Goal: Browse casually

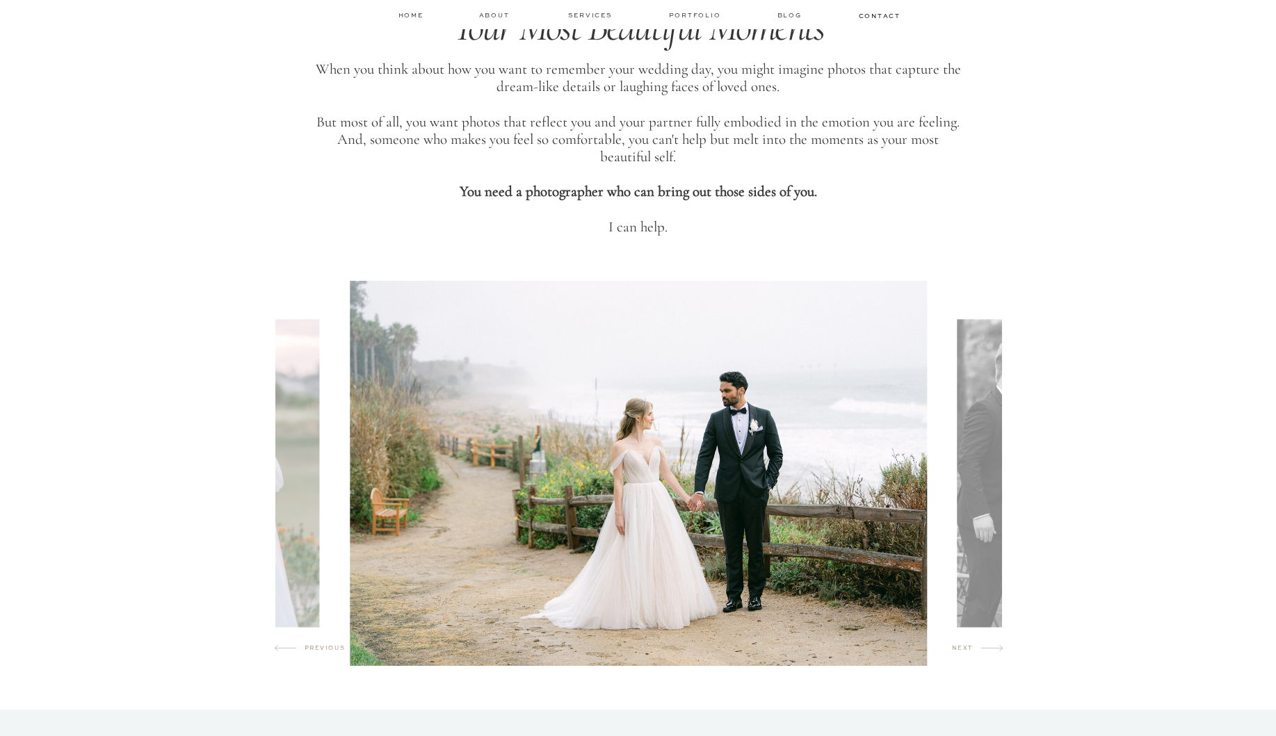
scroll to position [592, 0]
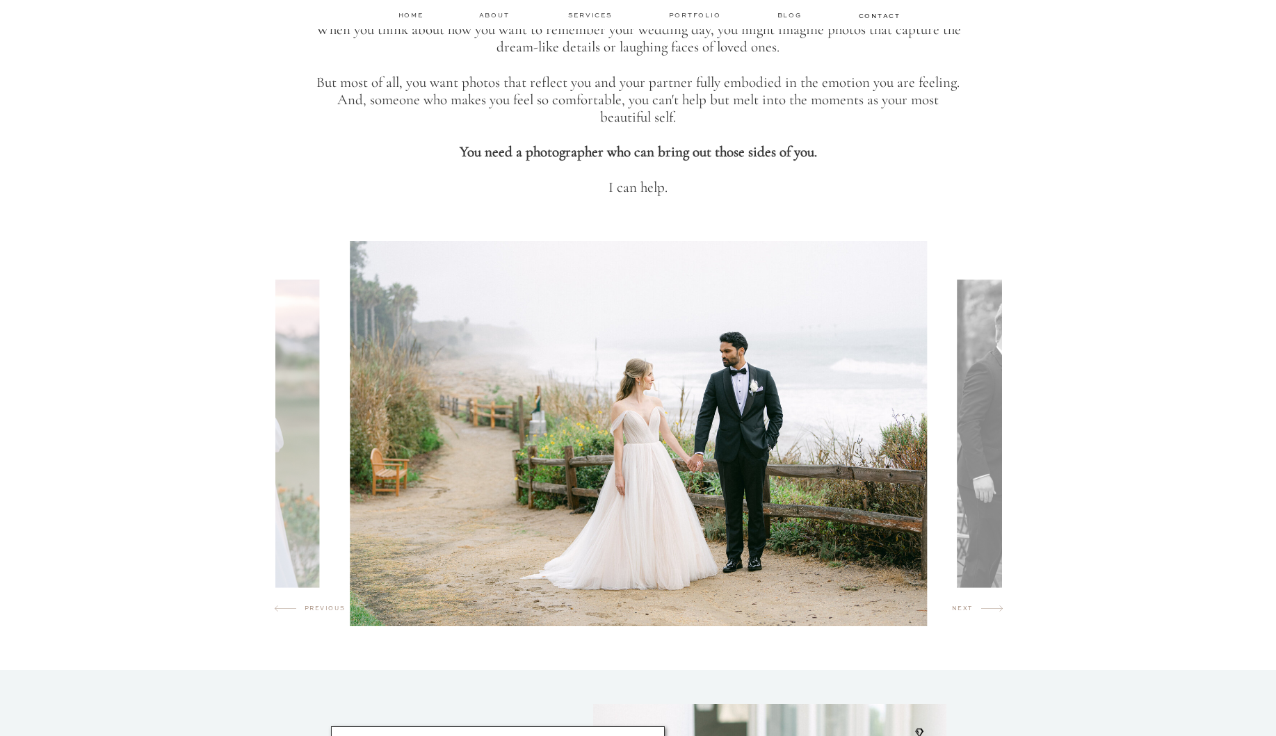
click at [991, 430] on img at bounding box center [1059, 433] width 205 height 308
click at [966, 613] on h2 "next" at bounding box center [966, 611] width 29 height 14
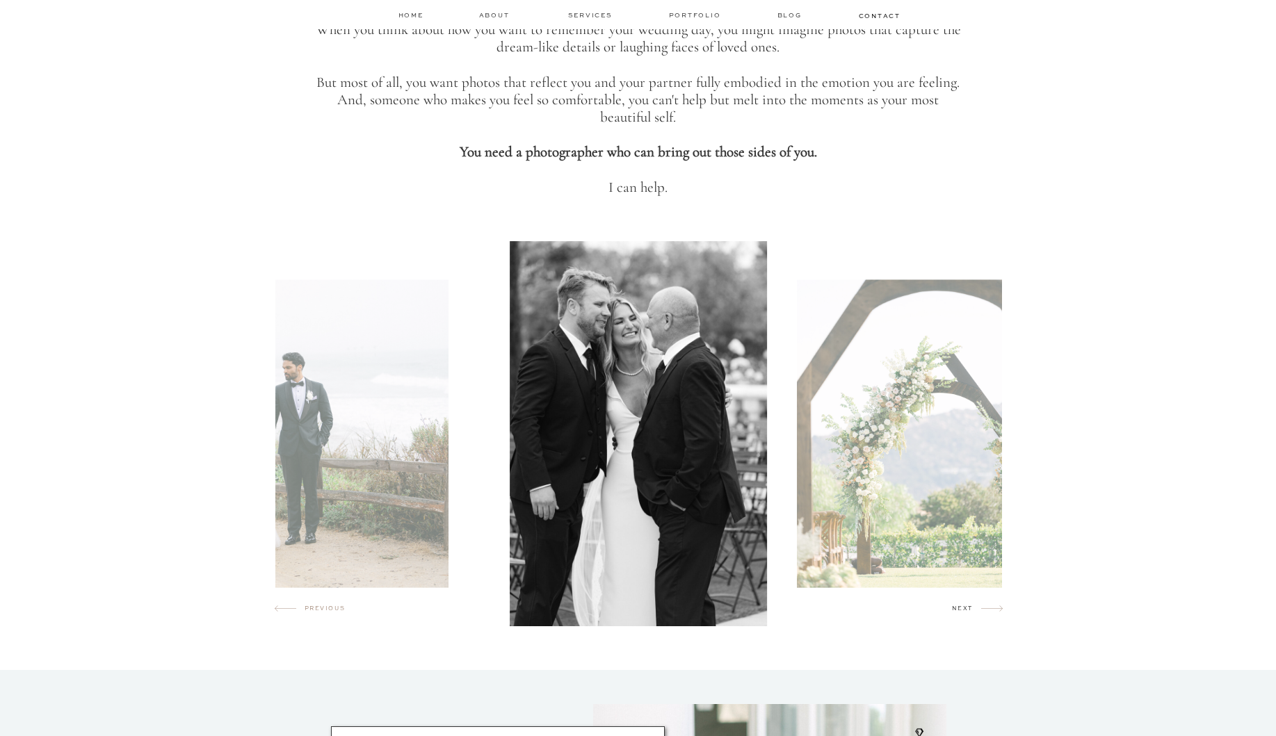
click at [966, 613] on h2 "next" at bounding box center [966, 611] width 29 height 14
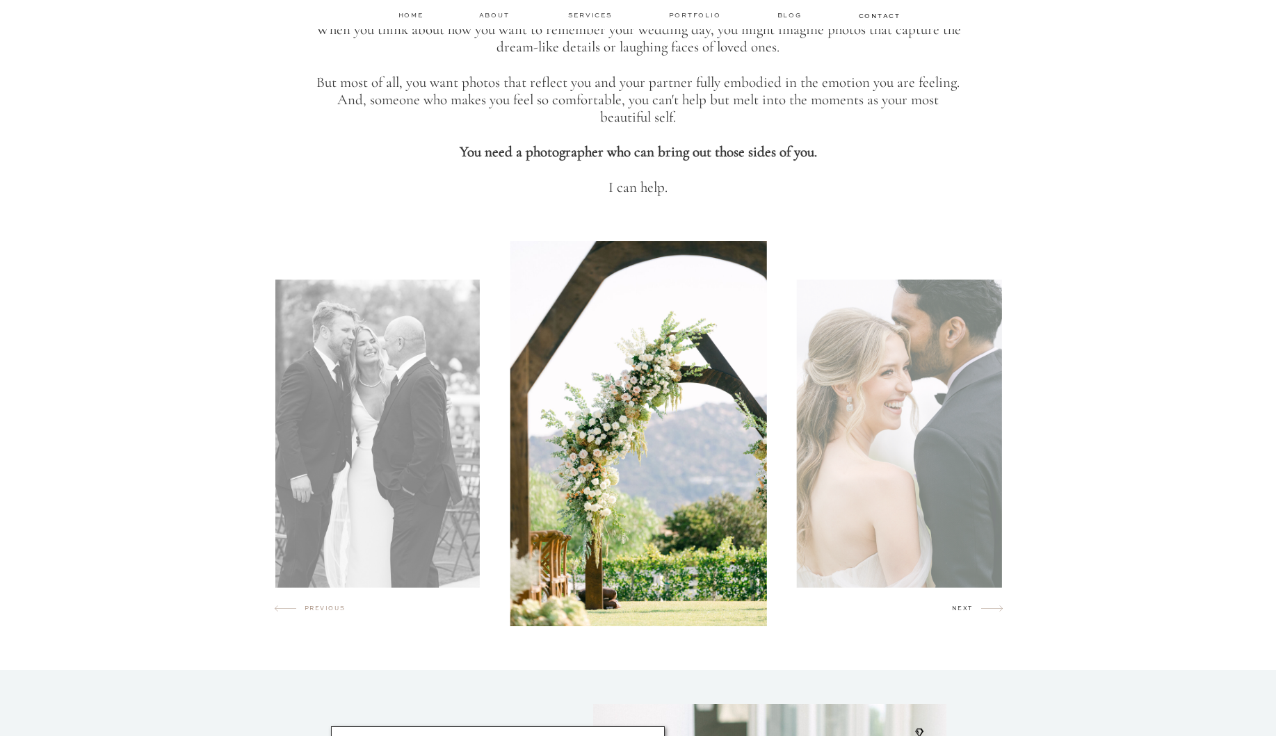
click at [966, 613] on h2 "next" at bounding box center [966, 611] width 29 height 14
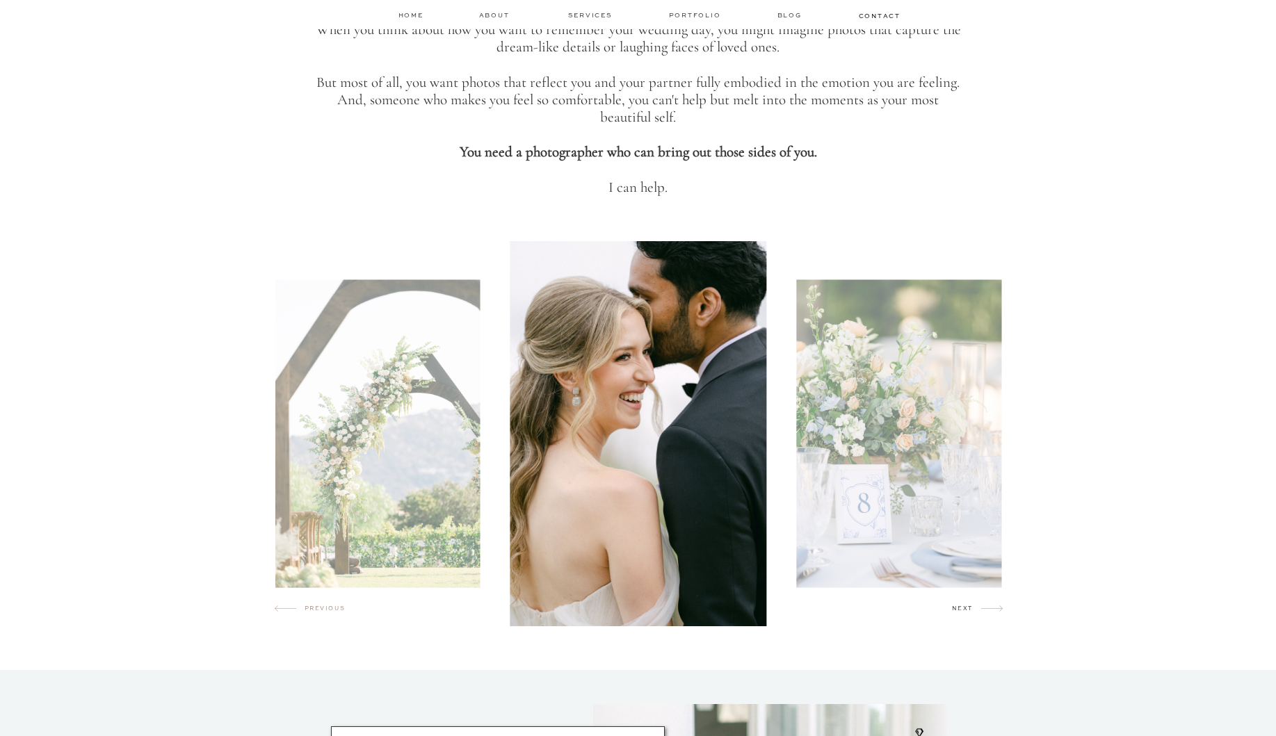
click at [966, 613] on h2 "next" at bounding box center [966, 611] width 29 height 14
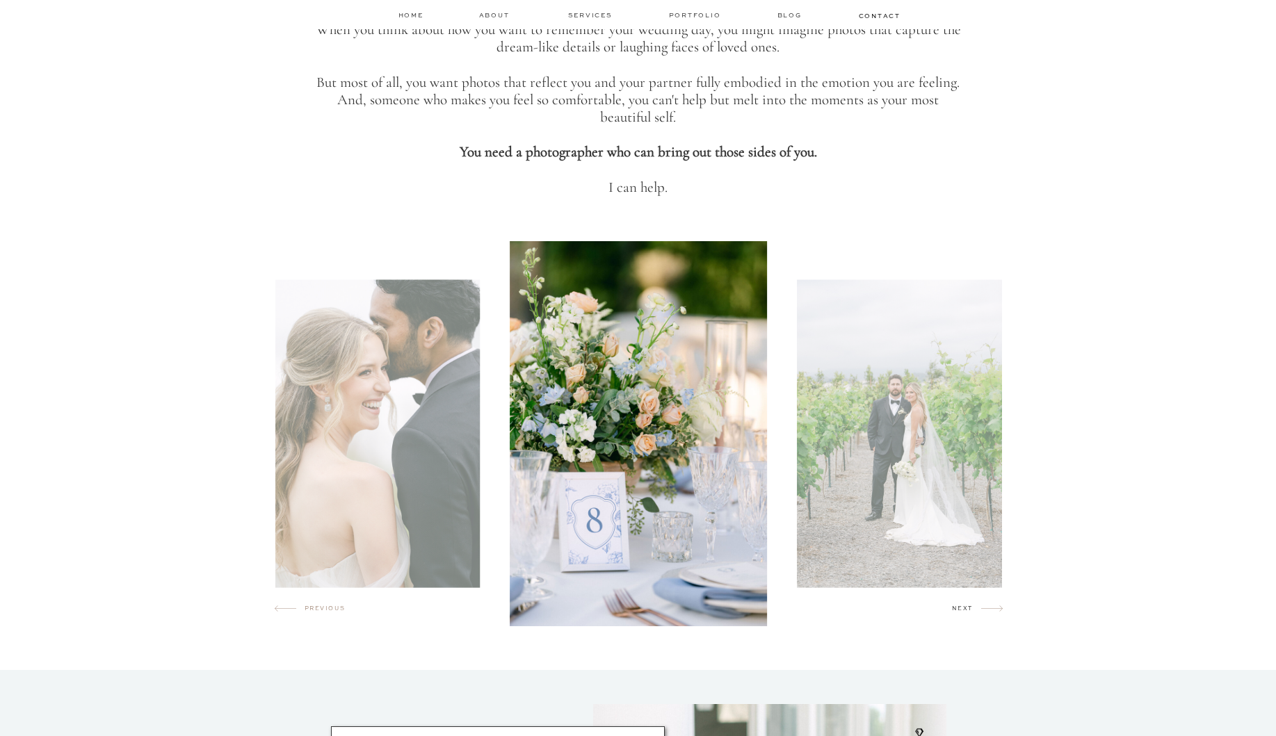
click at [966, 613] on h2 "next" at bounding box center [966, 611] width 29 height 14
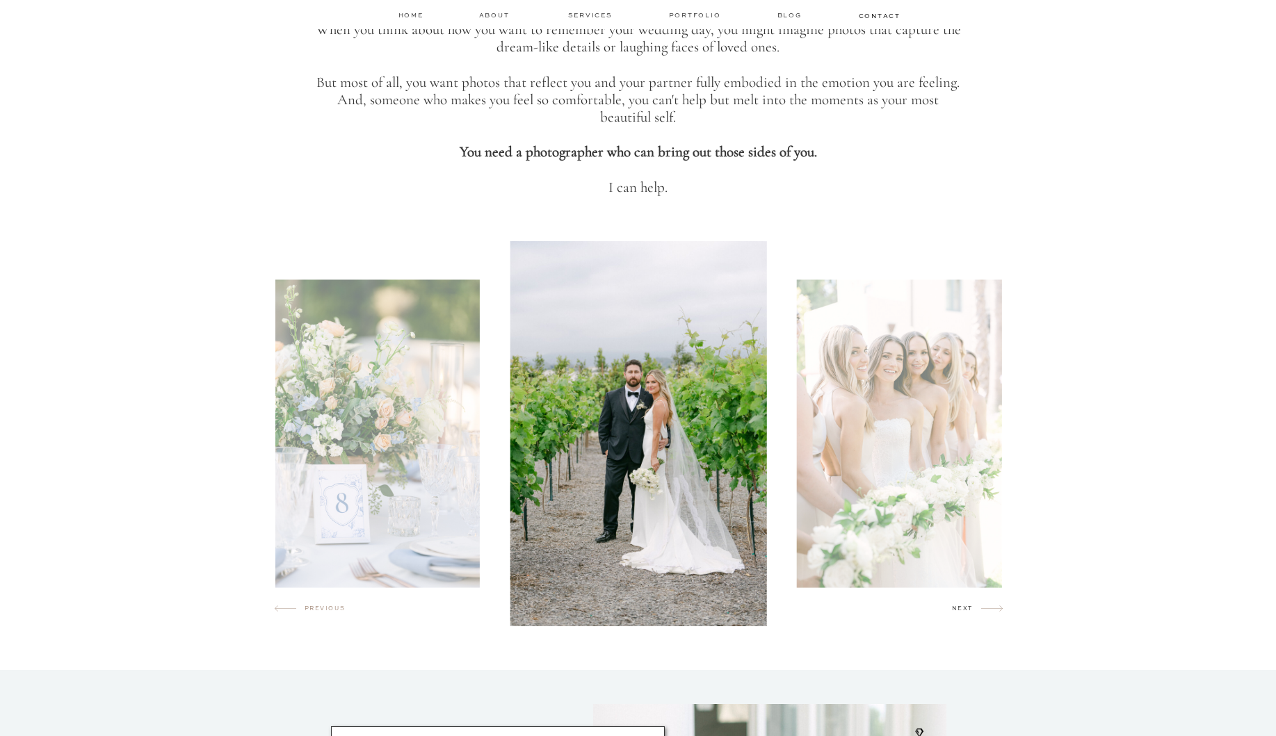
click at [966, 613] on h2 "next" at bounding box center [966, 611] width 29 height 14
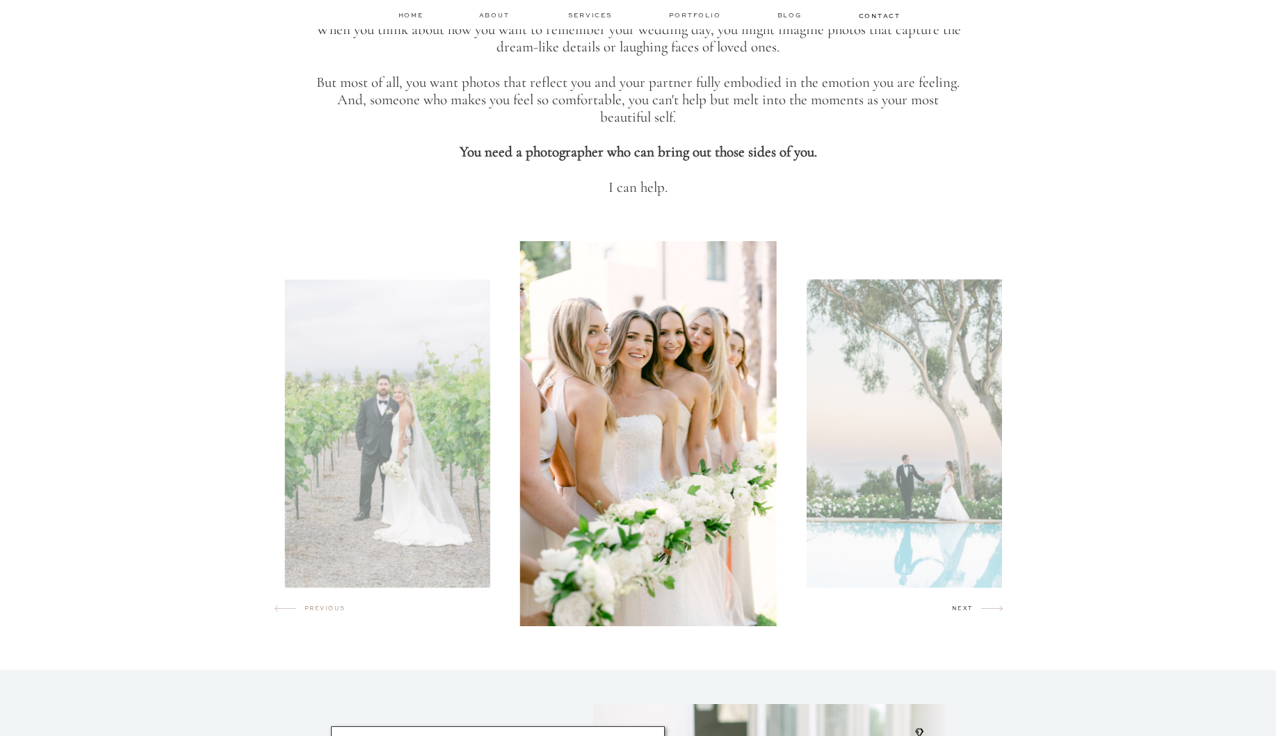
click at [966, 613] on h2 "next" at bounding box center [966, 611] width 29 height 14
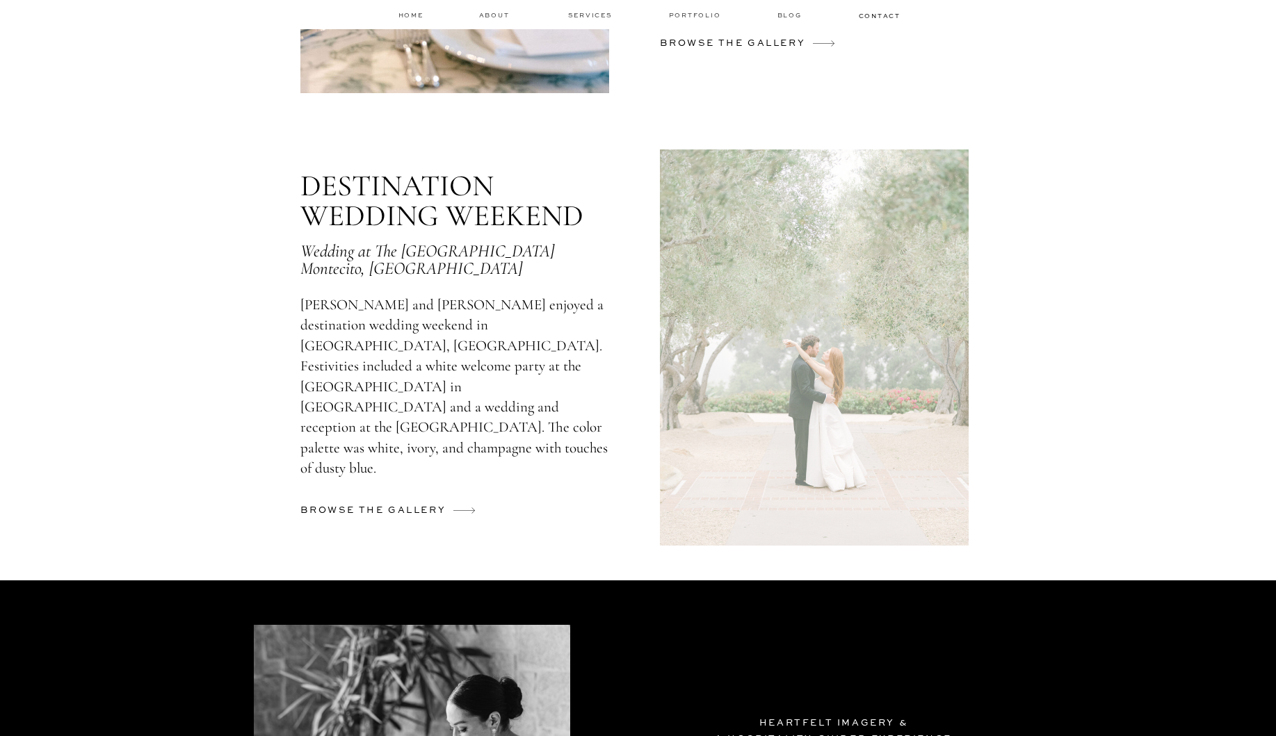
scroll to position [3706, 0]
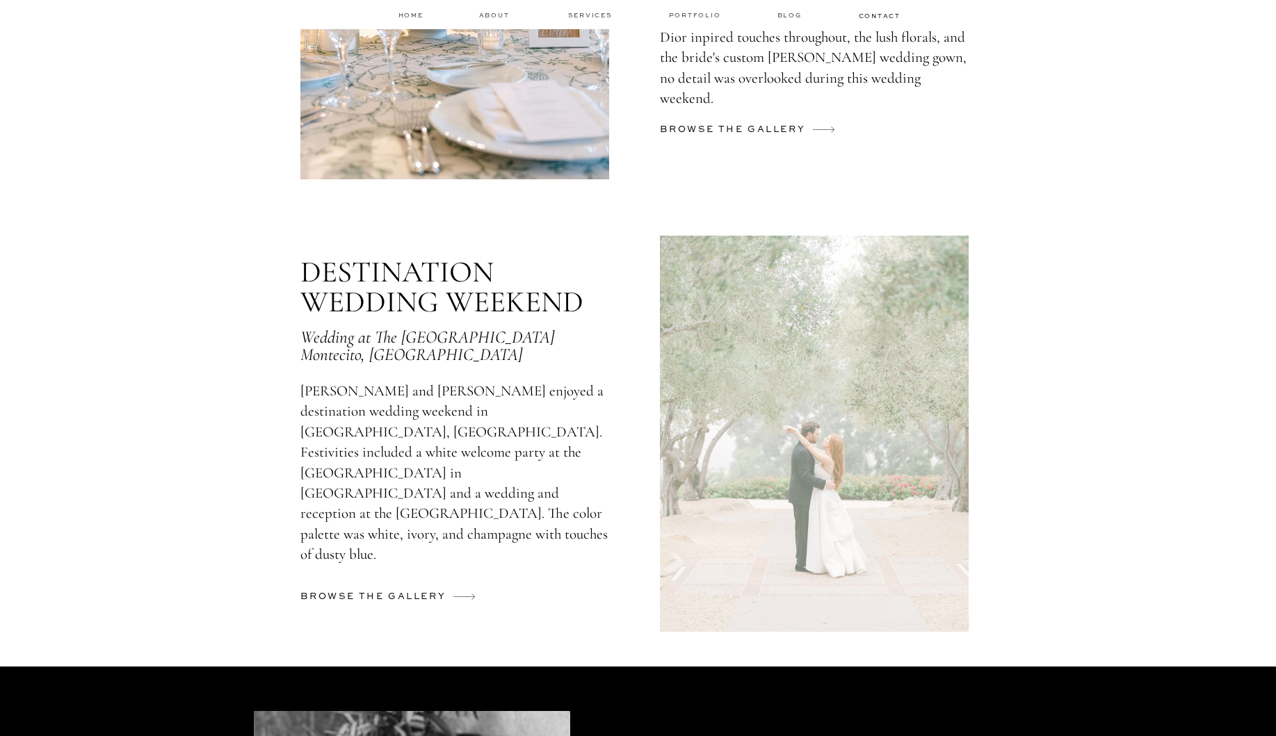
click at [883, 513] on div at bounding box center [814, 434] width 309 height 396
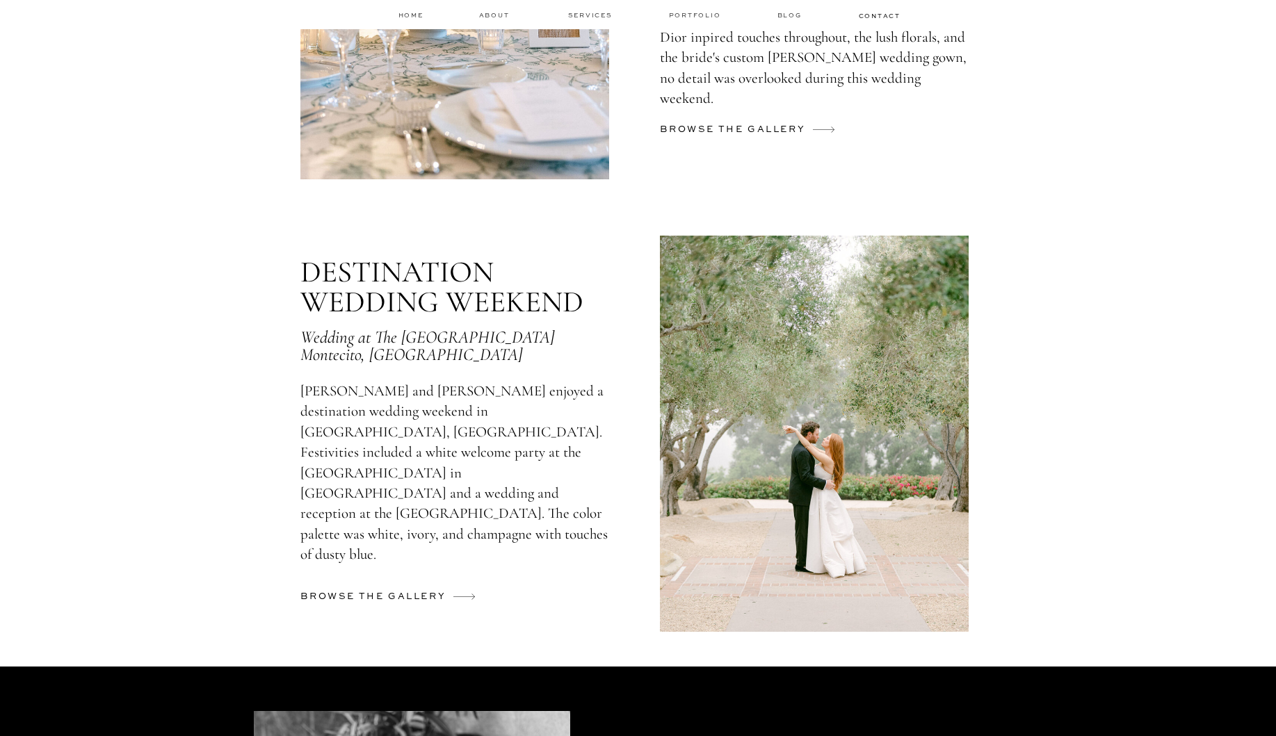
scroll to position [3709, 0]
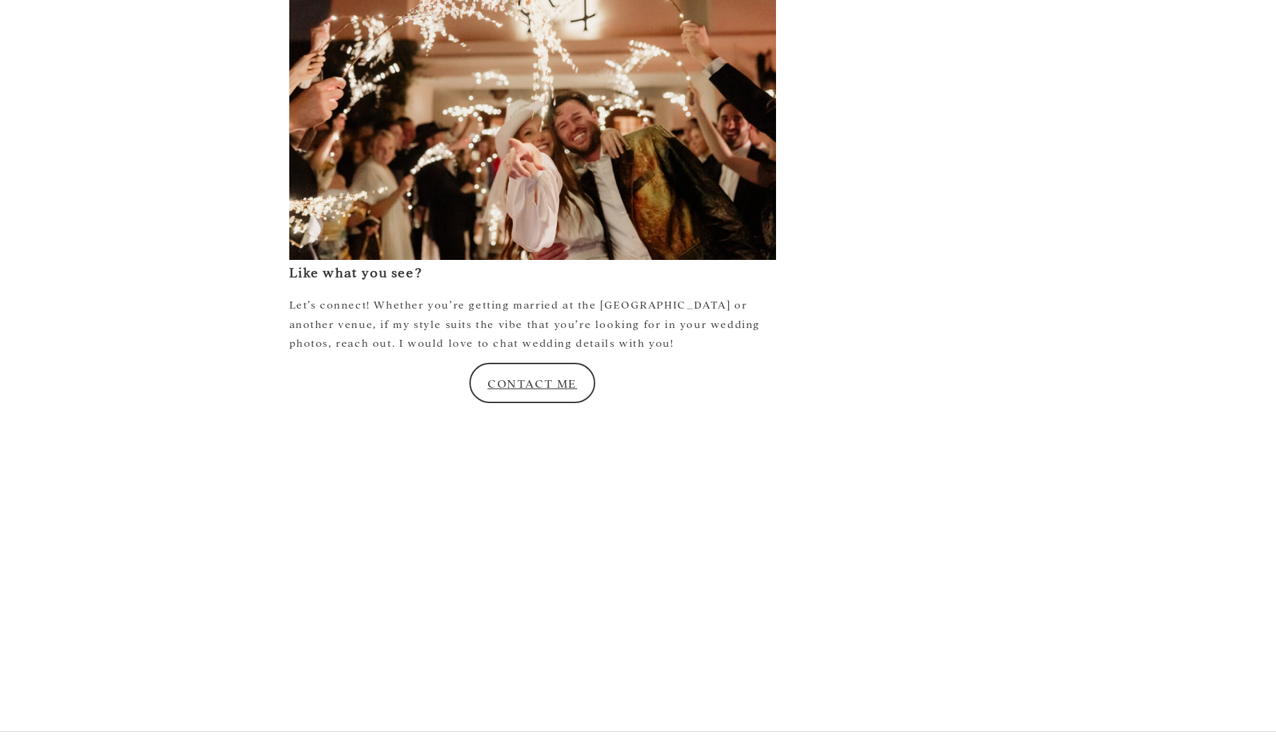
scroll to position [8666, 0]
